Goal: Transaction & Acquisition: Purchase product/service

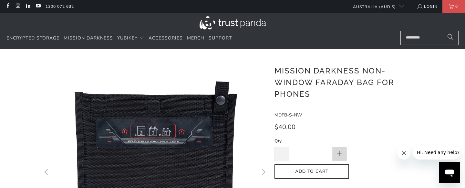
click at [339, 153] on span at bounding box center [339, 153] width 7 height 7
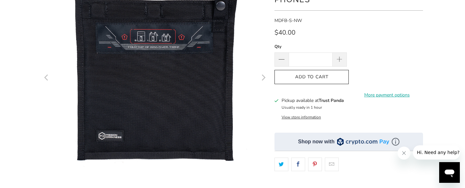
scroll to position [97, 0]
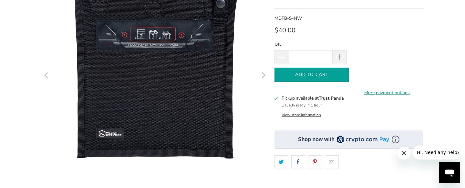
click at [332, 77] on span "Add to Cart" at bounding box center [311, 74] width 61 height 5
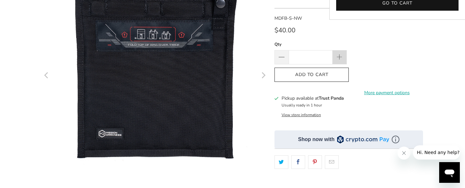
click at [336, 54] on span at bounding box center [339, 57] width 7 height 7
type input "*"
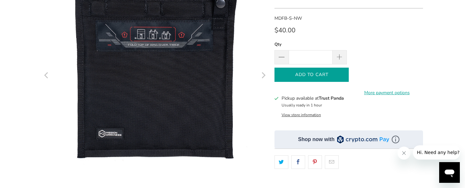
click at [330, 74] on span "Add to Cart" at bounding box center [311, 74] width 61 height 5
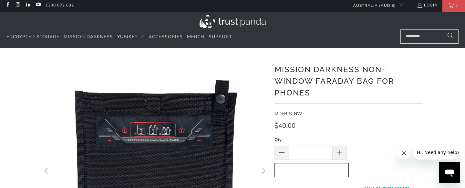
scroll to position [0, 0]
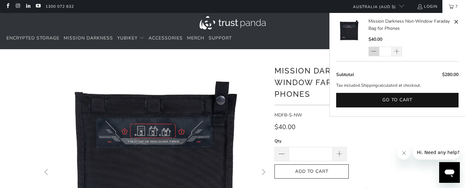
click at [373, 49] on span at bounding box center [373, 51] width 5 height 6
type input "*"
click at [373, 49] on div "*" at bounding box center [389, 52] width 42 height 10
click at [373, 51] on span at bounding box center [373, 51] width 5 height 6
type input "*"
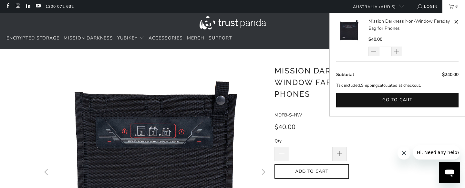
click at [376, 52] on div "*" at bounding box center [389, 52] width 42 height 10
click at [374, 51] on span at bounding box center [373, 51] width 5 height 6
type input "*"
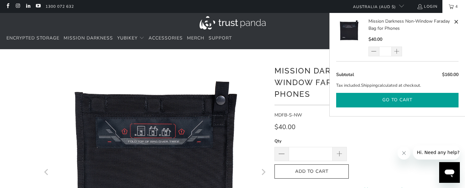
click at [404, 101] on button "Go to cart" at bounding box center [397, 100] width 122 height 15
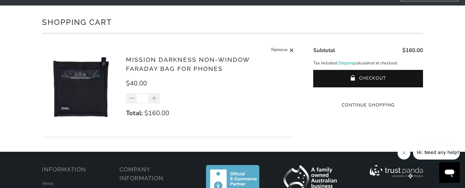
scroll to position [44, 0]
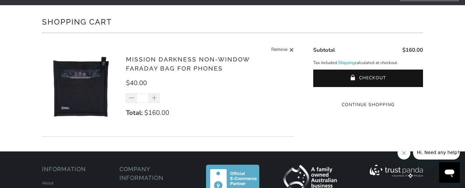
click at [361, 95] on div at bounding box center [368, 95] width 110 height 0
